Goal: Task Accomplishment & Management: Manage account settings

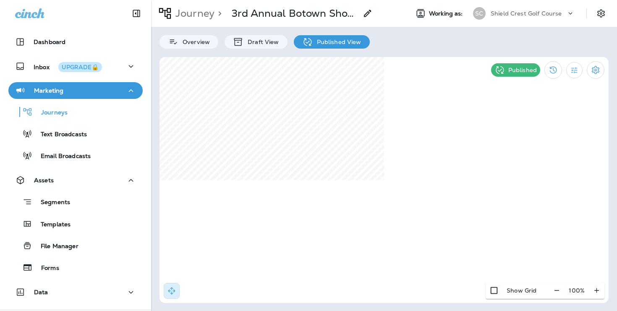
click at [513, 16] on p "Shield Crest Golf Course" at bounding box center [525, 13] width 71 height 7
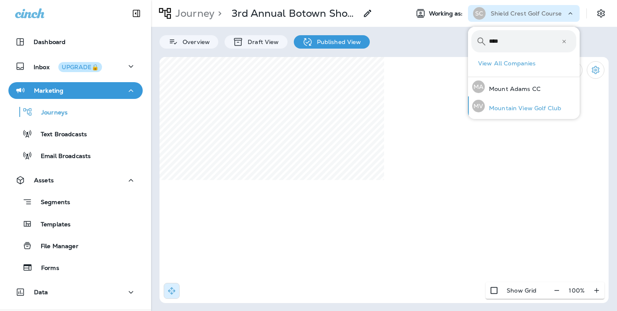
type input "****"
click at [509, 109] on p "Mountain View Golf Club" at bounding box center [523, 108] width 76 height 7
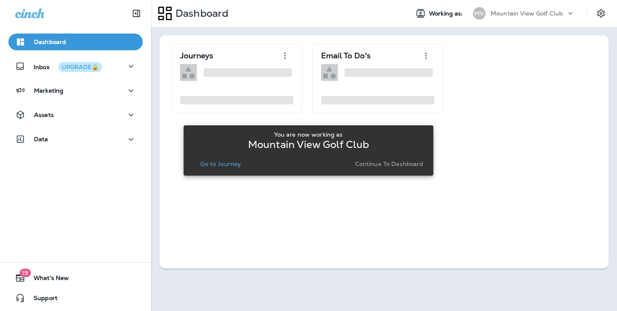
click at [390, 166] on p "Continue to Dashboard" at bounding box center [389, 164] width 68 height 7
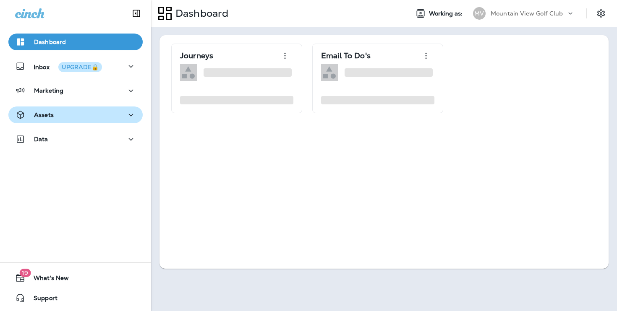
click at [94, 114] on div "Assets" at bounding box center [75, 115] width 121 height 10
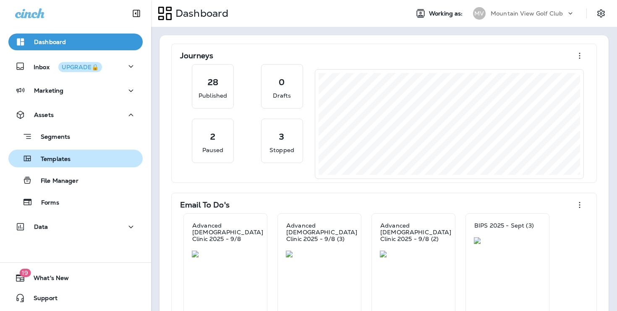
click at [97, 158] on div "Templates" at bounding box center [76, 158] width 128 height 13
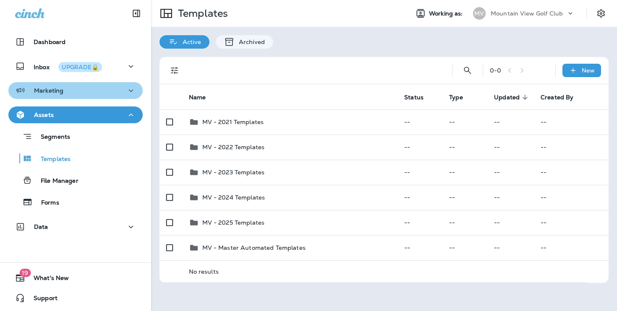
click at [123, 96] on button "Marketing" at bounding box center [75, 90] width 134 height 17
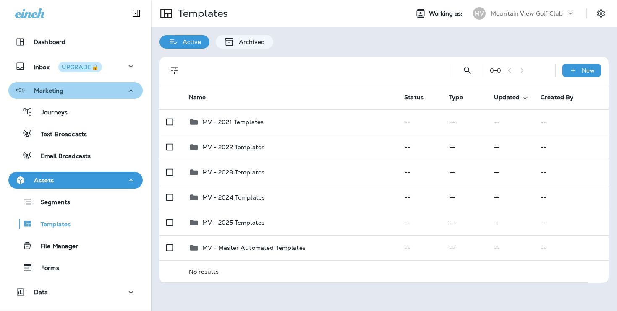
click at [135, 95] on icon "button" at bounding box center [131, 91] width 10 height 10
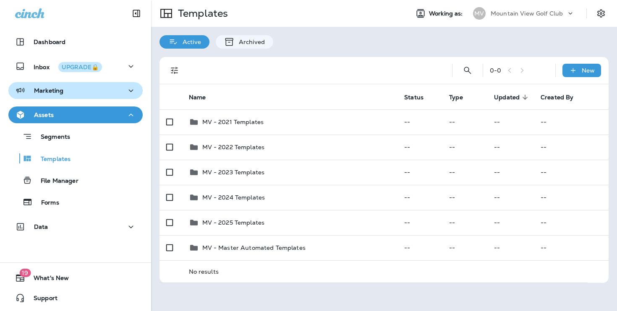
click at [135, 91] on icon "button" at bounding box center [131, 91] width 10 height 10
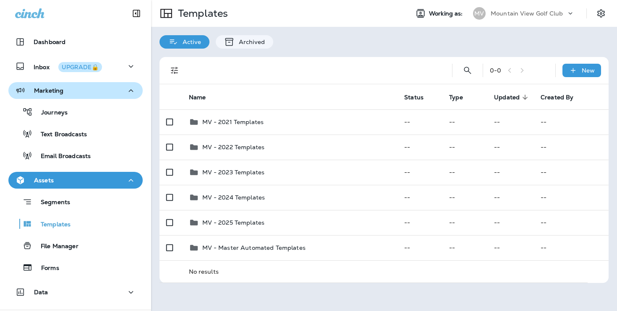
click at [101, 144] on div "Journeys Text Broadcasts Email Broadcasts" at bounding box center [75, 131] width 134 height 65
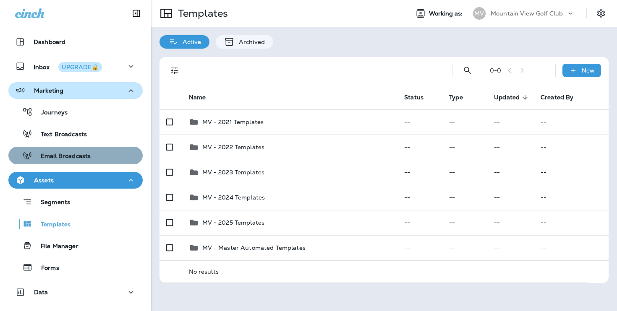
click at [88, 152] on div "Email Broadcasts" at bounding box center [51, 155] width 79 height 13
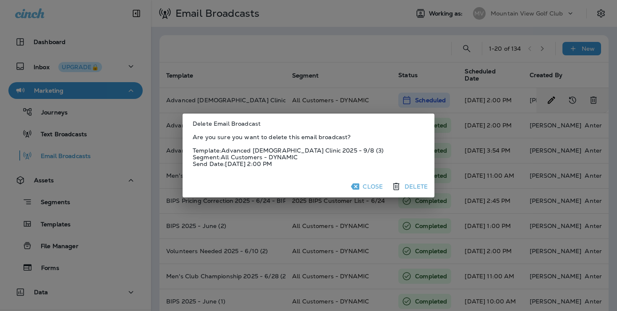
click at [413, 190] on button "Delete" at bounding box center [410, 186] width 42 height 15
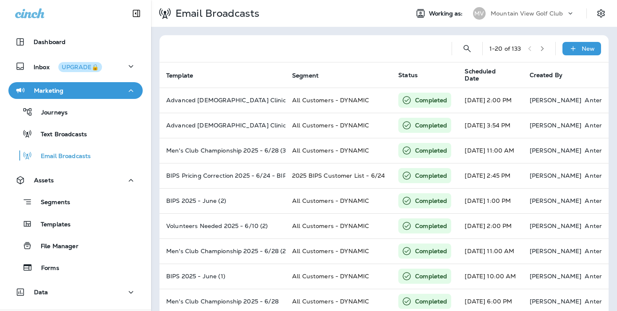
click at [543, 15] on p "Mountain View Golf Club" at bounding box center [526, 13] width 72 height 7
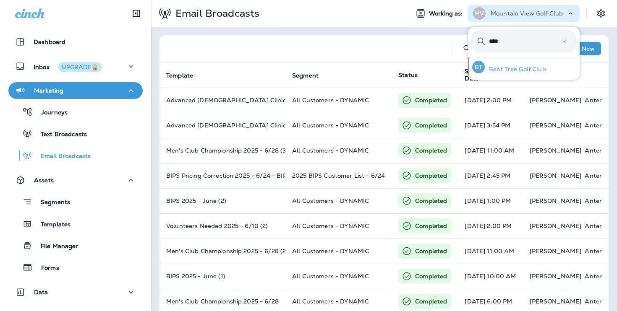
type input "****"
click at [531, 73] on div "BT Bent Tree Golf Club" at bounding box center [509, 66] width 81 height 19
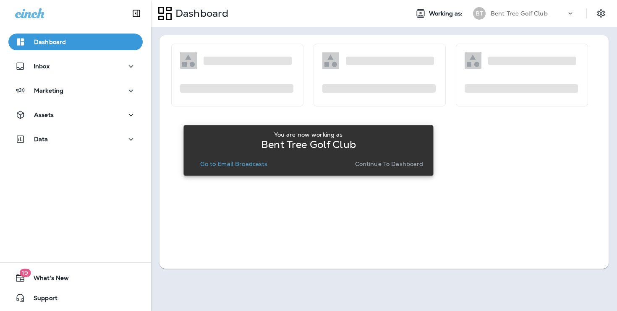
click at [396, 167] on p "Continue to Dashboard" at bounding box center [389, 164] width 68 height 7
click at [120, 120] on div "Assets" at bounding box center [75, 115] width 121 height 10
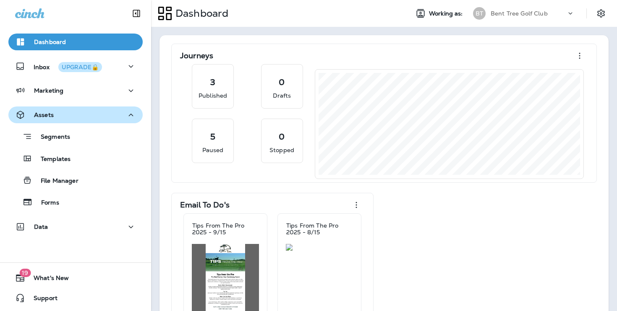
click at [131, 115] on icon "button" at bounding box center [131, 115] width 10 height 10
click at [119, 159] on div "Templates" at bounding box center [76, 158] width 128 height 13
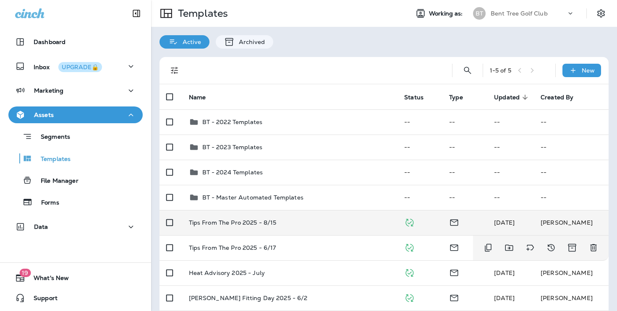
scroll to position [33, 0]
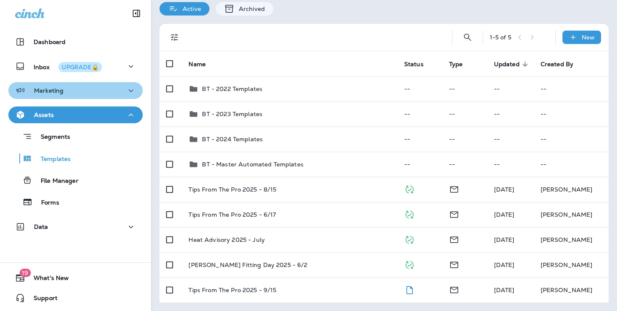
click at [121, 93] on div "Marketing" at bounding box center [75, 91] width 121 height 10
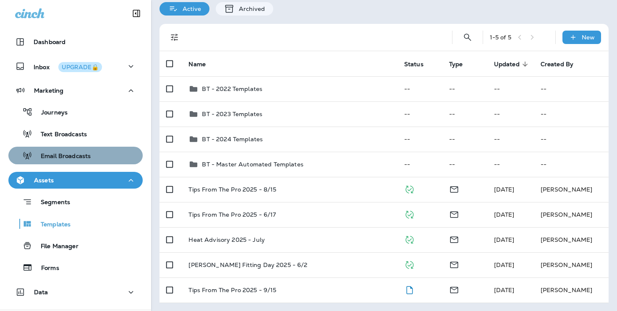
click at [118, 152] on div "Email Broadcasts" at bounding box center [76, 155] width 128 height 13
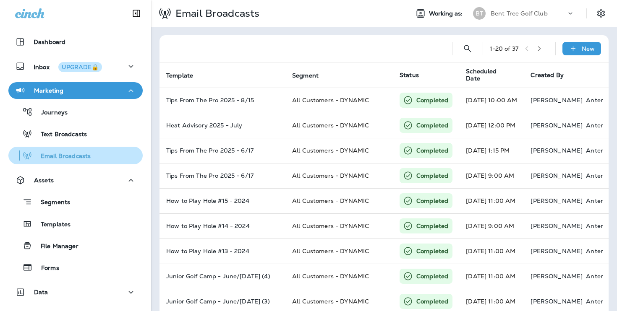
click at [82, 159] on p "Email Broadcasts" at bounding box center [61, 157] width 58 height 8
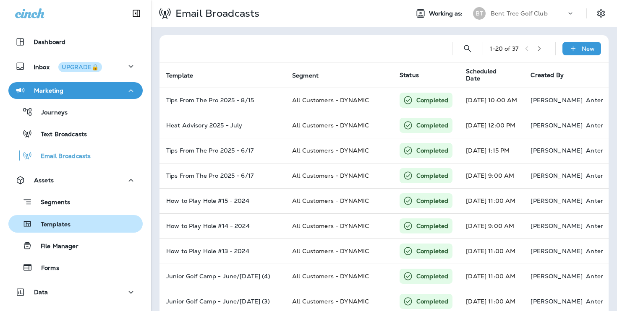
click at [62, 227] on p "Templates" at bounding box center [51, 225] width 38 height 8
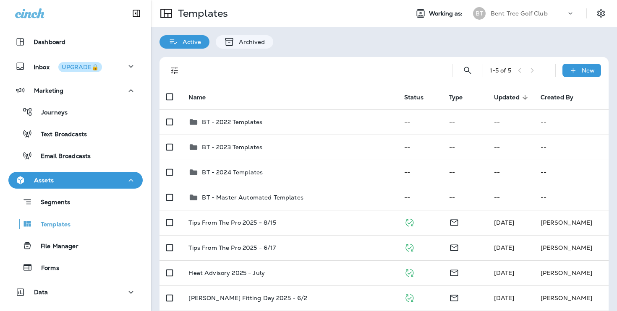
click at [497, 102] on th "Updated sorted descending" at bounding box center [510, 96] width 47 height 25
click at [500, 95] on span "Updated" at bounding box center [507, 97] width 26 height 7
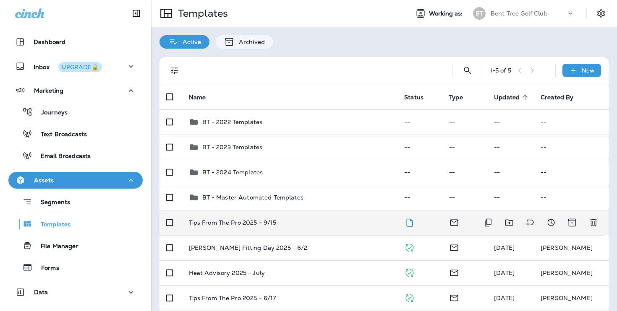
click at [362, 227] on td "Tips From The Pro 2025 - 9/15" at bounding box center [290, 222] width 216 height 25
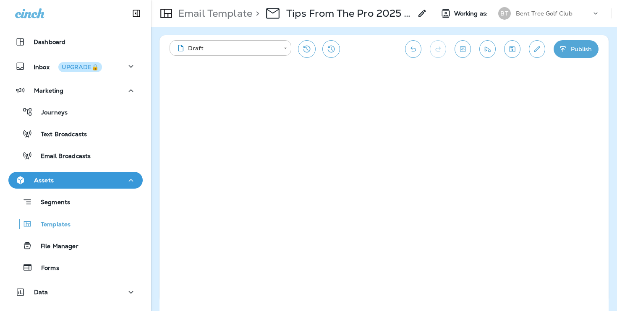
click at [568, 53] on button "Publish" at bounding box center [575, 49] width 45 height 18
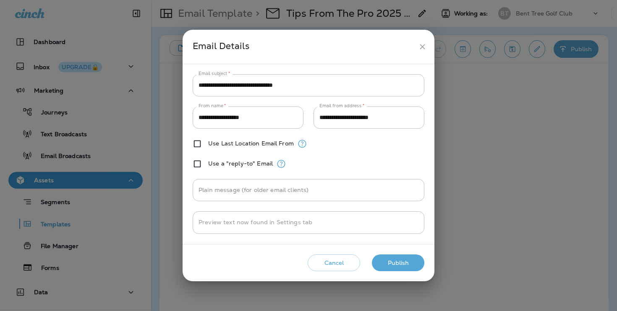
click at [407, 260] on button "Publish" at bounding box center [398, 263] width 52 height 17
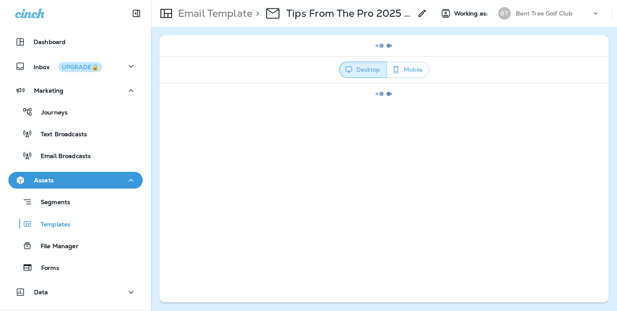
click at [407, 260] on button "Save" at bounding box center [398, 263] width 52 height 17
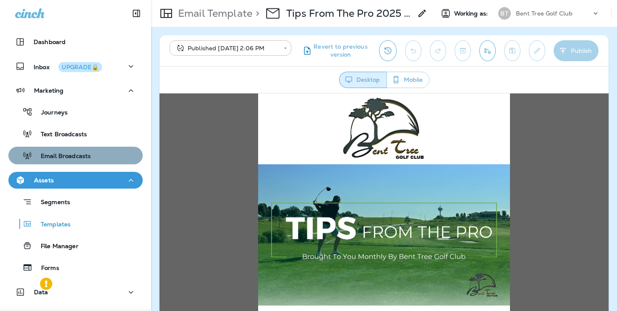
click at [76, 160] on p "Email Broadcasts" at bounding box center [61, 157] width 58 height 8
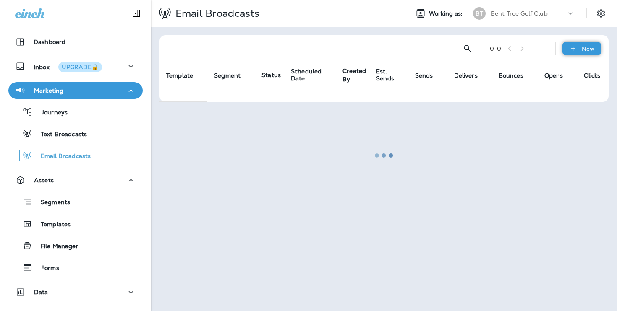
click at [583, 43] on div "New" at bounding box center [581, 48] width 39 height 13
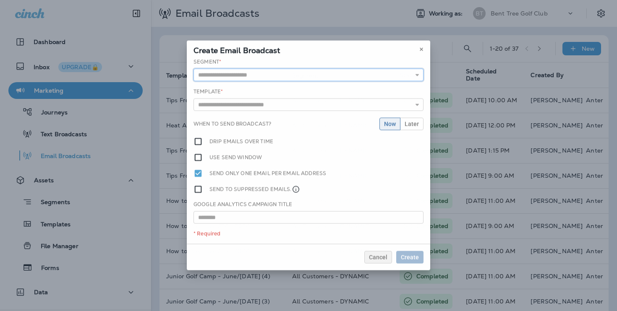
click at [296, 73] on input "text" at bounding box center [308, 75] width 230 height 13
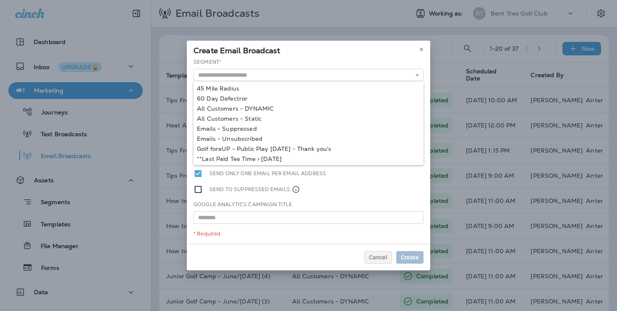
type input "**********"
click at [278, 109] on div "**********" at bounding box center [308, 151] width 243 height 186
click at [278, 109] on input "text" at bounding box center [308, 105] width 230 height 13
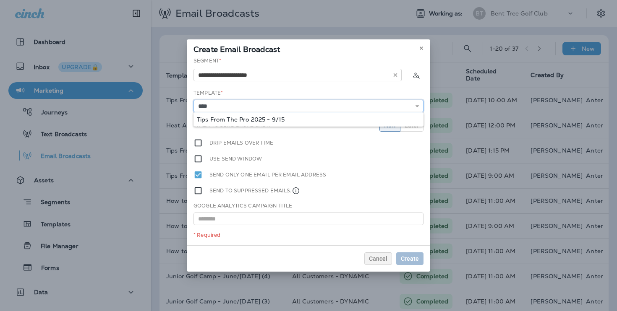
type input "**********"
click at [273, 120] on div "**********" at bounding box center [308, 151] width 243 height 188
click at [288, 108] on input "**********" at bounding box center [308, 106] width 230 height 13
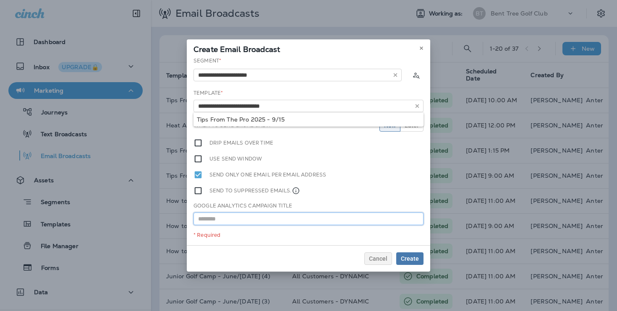
click at [286, 222] on input "text" at bounding box center [308, 219] width 230 height 13
paste input "**********"
type input "**********"
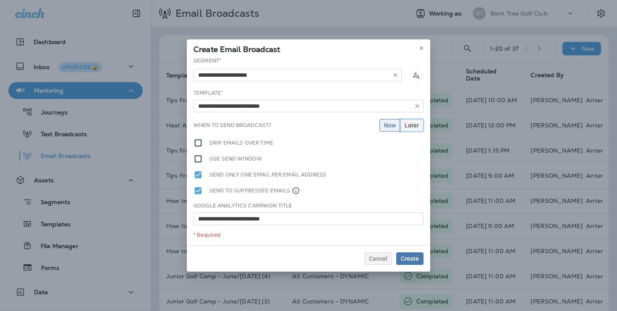
click at [411, 126] on span "Later" at bounding box center [411, 126] width 14 height 6
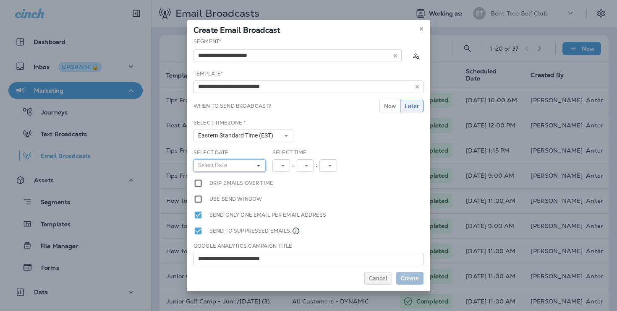
click at [257, 163] on icon at bounding box center [258, 165] width 5 height 5
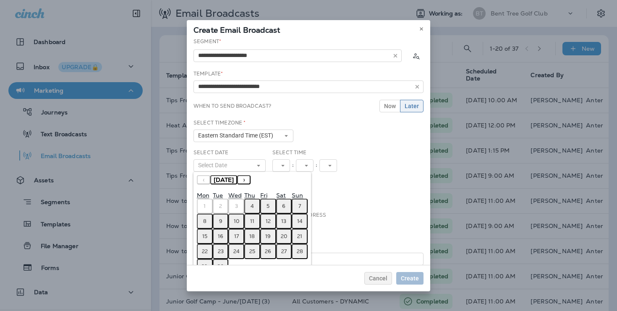
click at [203, 236] on abbr "15" at bounding box center [204, 236] width 5 height 7
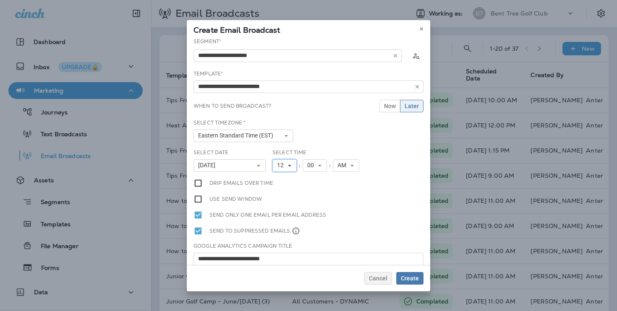
click at [283, 167] on span "12" at bounding box center [282, 165] width 10 height 7
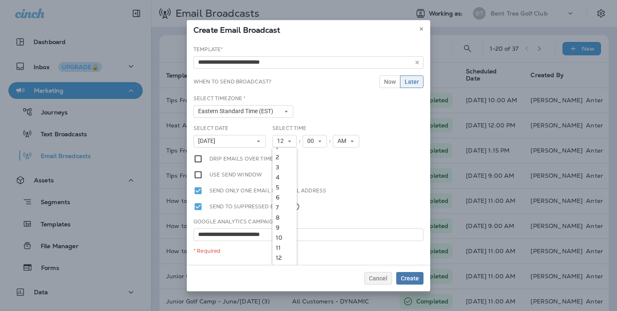
click at [284, 245] on link "11" at bounding box center [284, 248] width 24 height 10
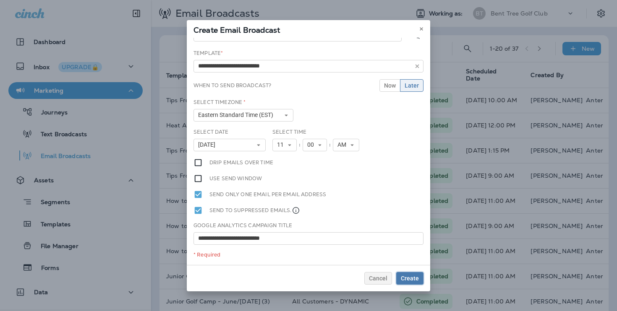
click at [410, 279] on span "Create" at bounding box center [410, 279] width 18 height 6
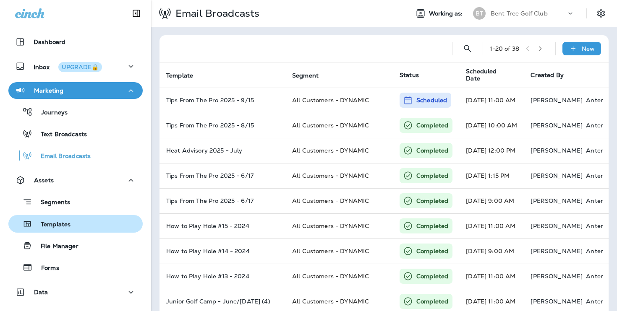
click at [51, 228] on p "Templates" at bounding box center [51, 225] width 38 height 8
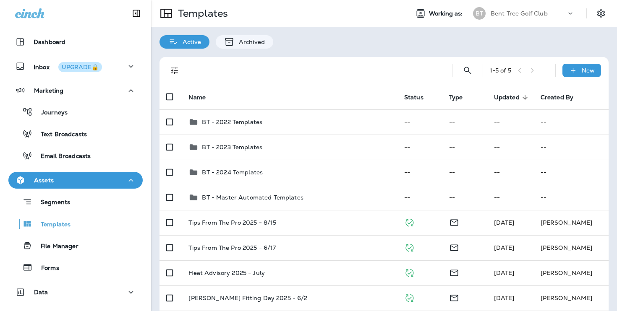
click at [507, 94] on span "Updated" at bounding box center [507, 97] width 26 height 7
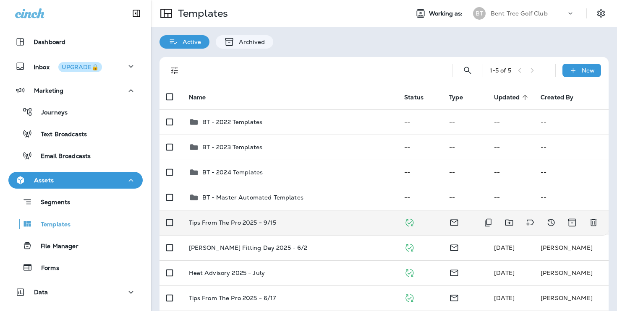
click at [342, 222] on div "Tips From The Pro 2025 - 9/15" at bounding box center [290, 222] width 202 height 7
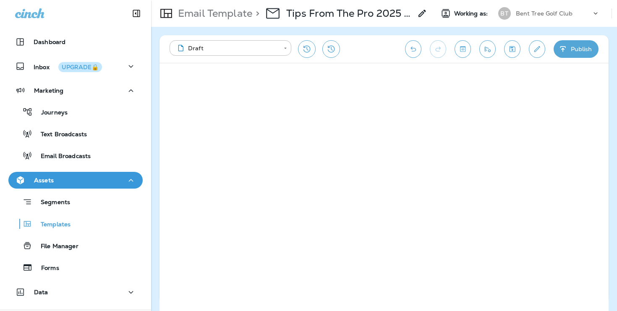
click at [535, 45] on icon "Edit details" at bounding box center [536, 49] width 9 height 8
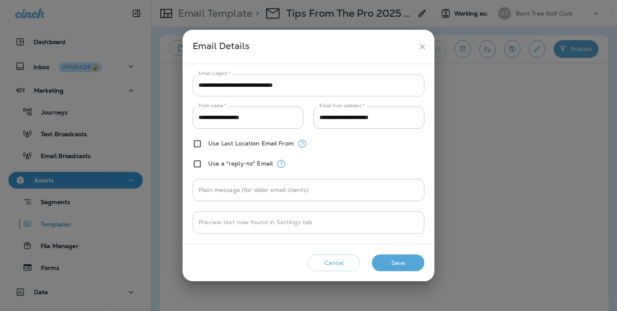
click at [353, 78] on input "**********" at bounding box center [309, 85] width 232 height 22
